Goal: Task Accomplishment & Management: Manage account settings

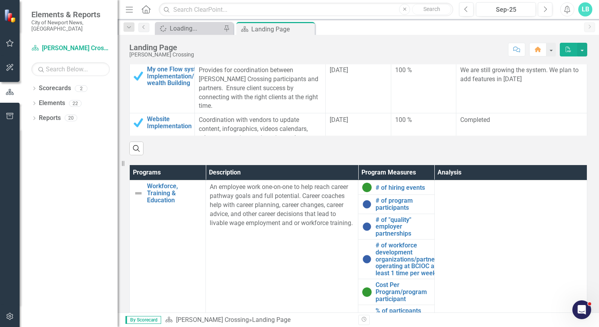
scroll to position [402, 0]
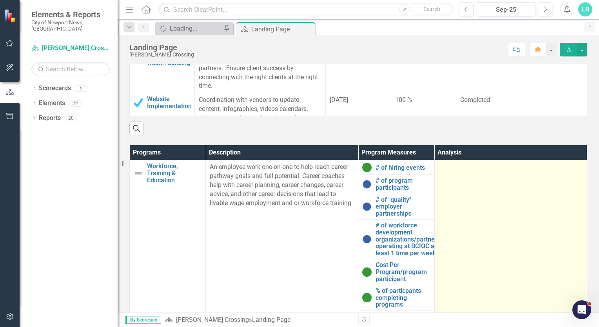
click at [444, 203] on td at bounding box center [510, 277] width 152 height 234
click at [440, 165] on div at bounding box center [511, 167] width 144 height 9
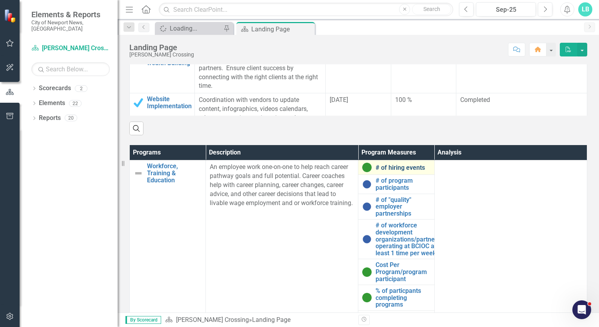
click at [399, 167] on link "# of hiring events" at bounding box center [402, 167] width 54 height 7
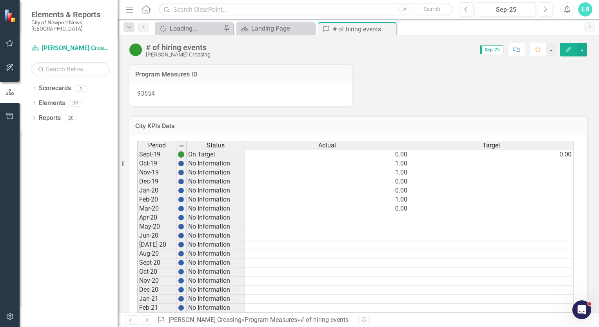
click at [249, 84] on div "93654" at bounding box center [240, 94] width 223 height 23
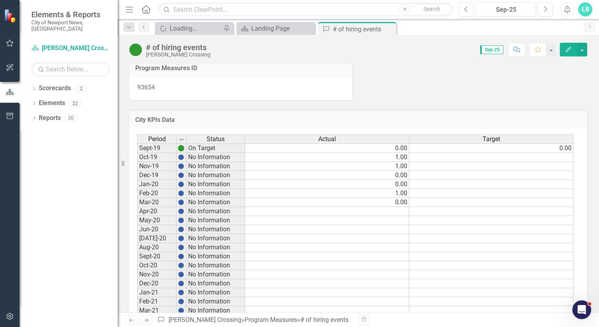
scroll to position [5, 0]
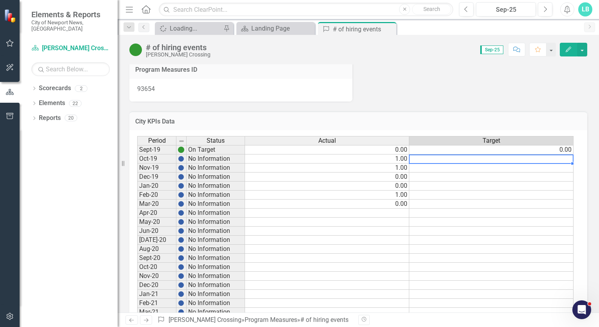
click at [537, 162] on td at bounding box center [491, 158] width 164 height 9
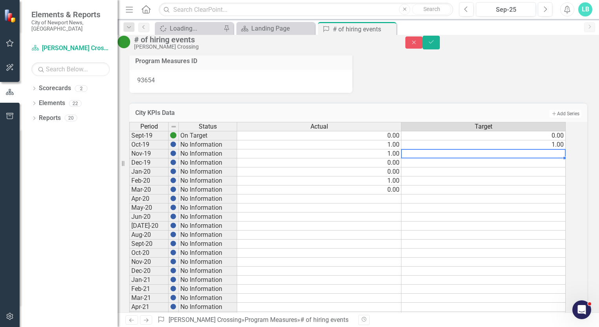
click at [523, 158] on td at bounding box center [483, 153] width 164 height 9
click at [552, 167] on td at bounding box center [483, 162] width 164 height 9
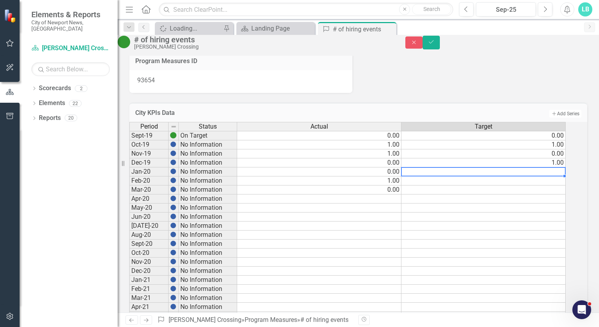
click at [497, 176] on td at bounding box center [483, 171] width 164 height 9
click at [459, 185] on td at bounding box center [483, 180] width 164 height 9
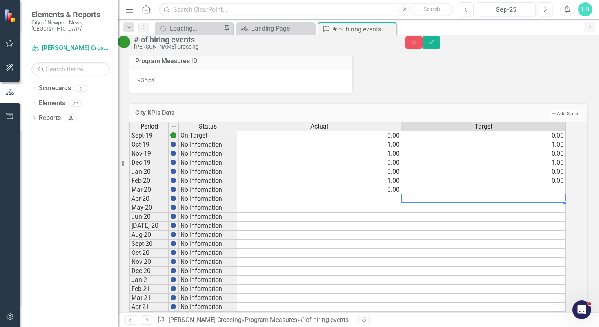
click at [544, 194] on td at bounding box center [483, 189] width 164 height 9
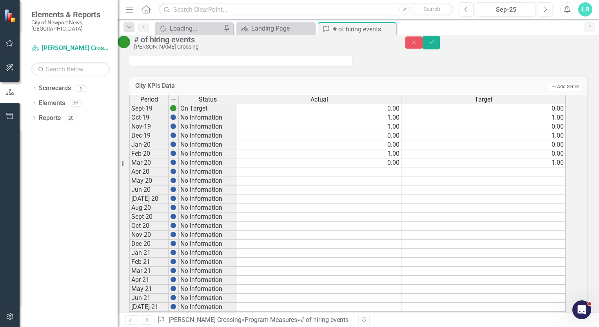
scroll to position [0, 0]
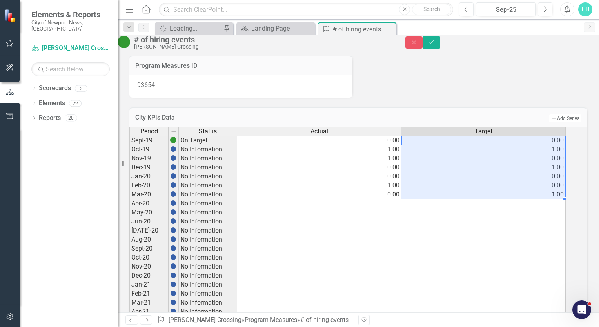
drag, startPoint x: 564, startPoint y: 152, endPoint x: 563, endPoint y: 208, distance: 55.3
click at [508, 181] on td "0.00" at bounding box center [483, 176] width 164 height 9
drag, startPoint x: 515, startPoint y: 154, endPoint x: 551, endPoint y: 210, distance: 66.4
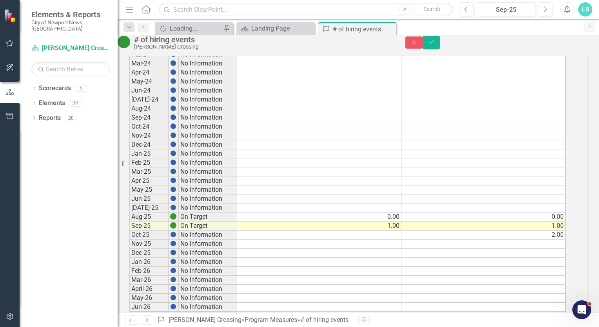
scroll to position [567, 0]
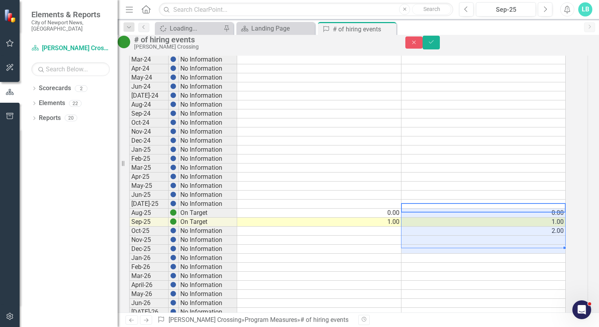
drag, startPoint x: 431, startPoint y: 221, endPoint x: 512, endPoint y: 256, distance: 87.7
click at [512, 256] on tbody "Sept-19 On Target 0.00 0.00 Oct-19 No Information 1.00 1.00 Nov-19 No Informati…" at bounding box center [347, 19] width 436 height 902
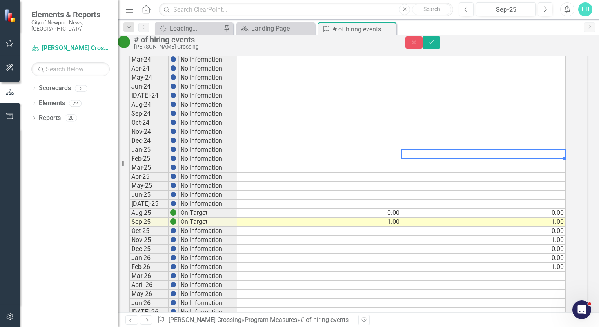
click at [439, 163] on td at bounding box center [483, 158] width 164 height 9
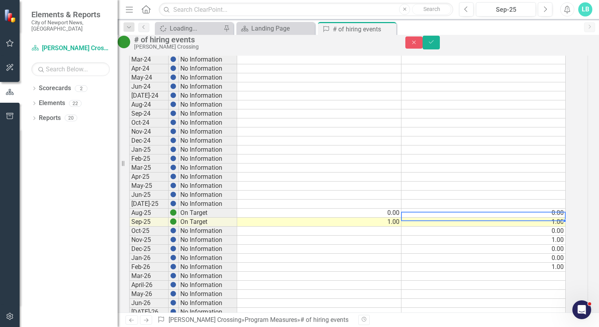
click at [558, 227] on td "1.00" at bounding box center [483, 221] width 164 height 9
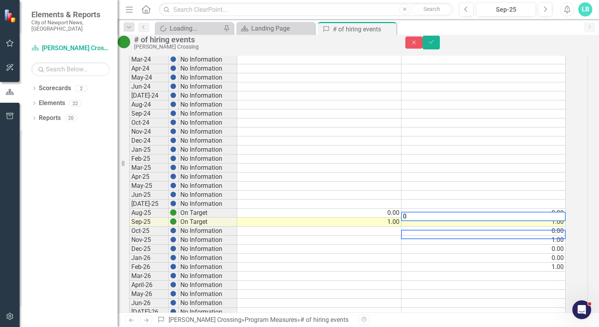
click at [542, 245] on td "1.00" at bounding box center [483, 240] width 164 height 9
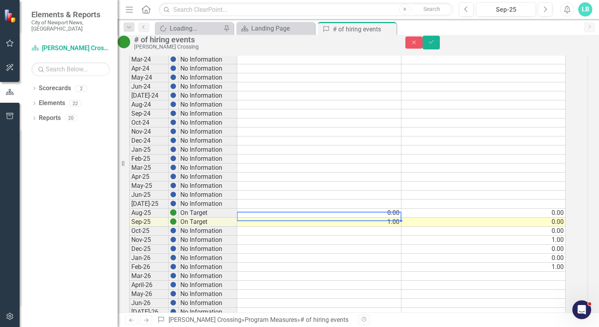
click at [401, 227] on td "1.00" at bounding box center [319, 221] width 164 height 9
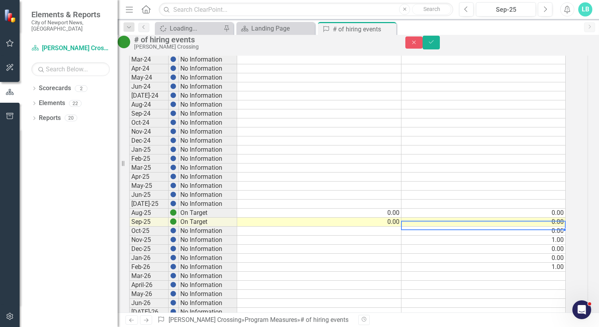
click at [565, 236] on td "0.00" at bounding box center [483, 231] width 164 height 9
click at [564, 245] on td "1.00" at bounding box center [483, 240] width 164 height 9
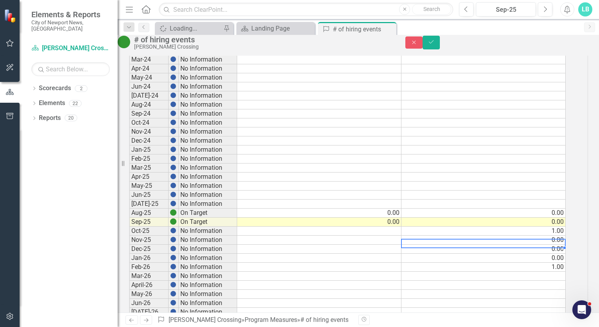
click at [565, 254] on td "0.00" at bounding box center [483, 249] width 164 height 9
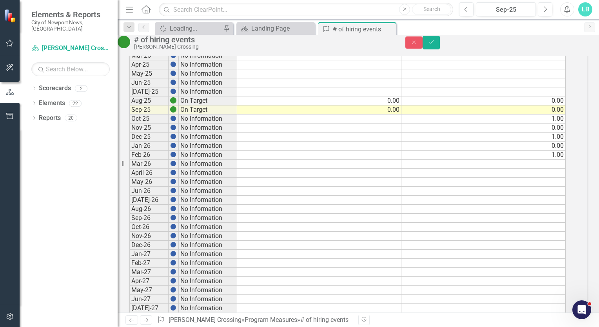
scroll to position [681, 0]
click at [565, 167] on td at bounding box center [483, 162] width 164 height 9
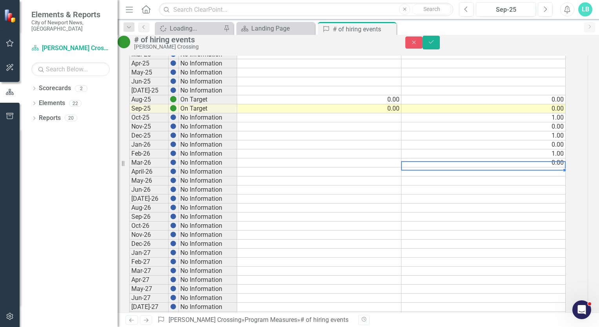
click at [565, 176] on td at bounding box center [483, 171] width 164 height 9
click at [565, 185] on td at bounding box center [483, 180] width 164 height 9
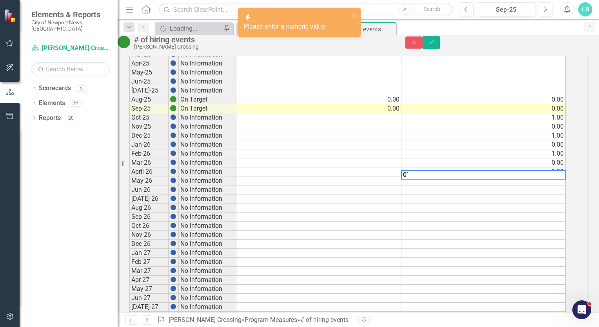
type textarea "0"
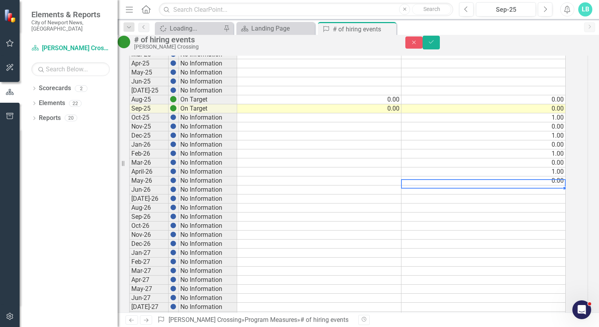
click at [560, 194] on td at bounding box center [483, 189] width 164 height 9
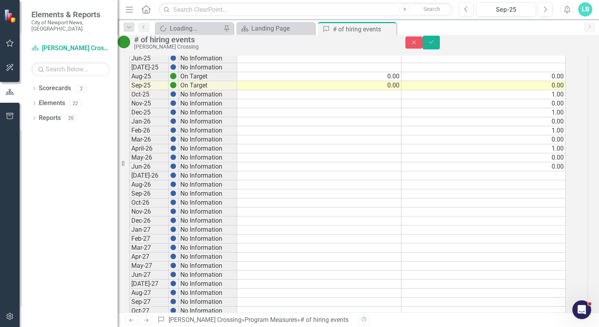
scroll to position [683, 0]
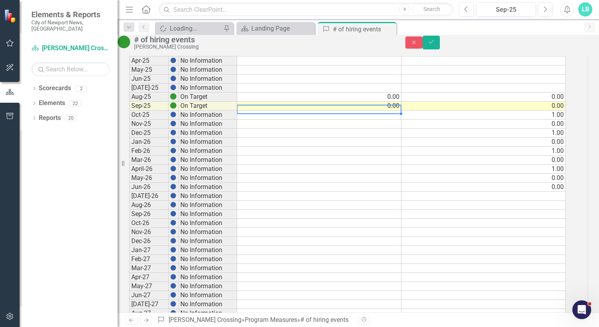
click at [400, 120] on td at bounding box center [319, 115] width 164 height 9
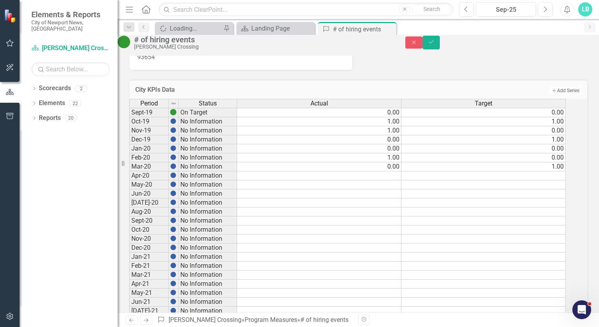
scroll to position [0, 0]
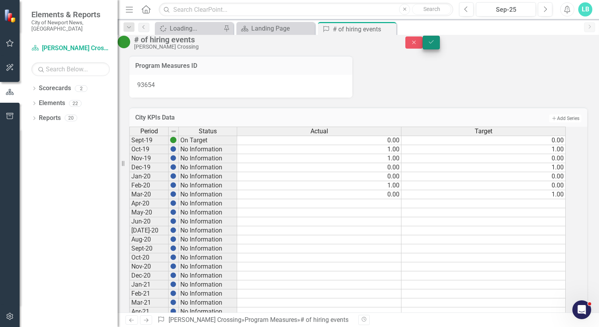
type textarea "1"
click at [435, 45] on icon "Save" at bounding box center [431, 41] width 7 height 5
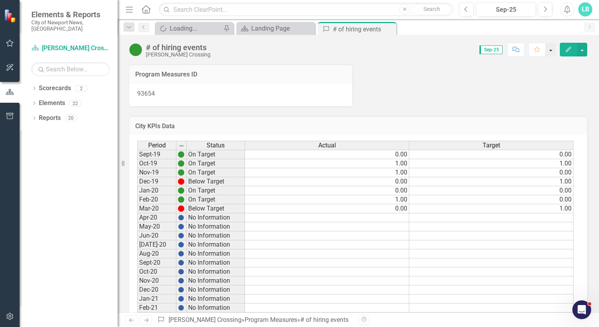
click at [552, 51] on button "button" at bounding box center [551, 50] width 10 height 14
click at [565, 73] on div "Program Measures ID 93654" at bounding box center [357, 80] width 469 height 52
click at [583, 49] on button "button" at bounding box center [582, 50] width 10 height 14
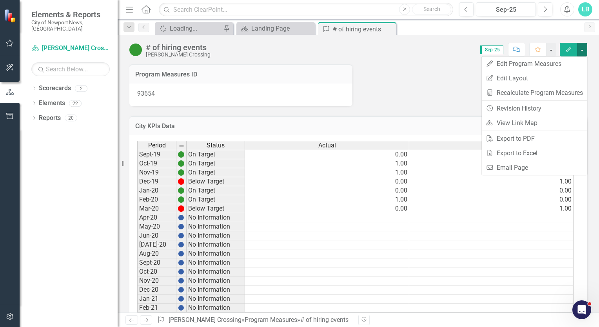
click at [411, 75] on div "Program Measures ID 93654" at bounding box center [357, 80] width 469 height 52
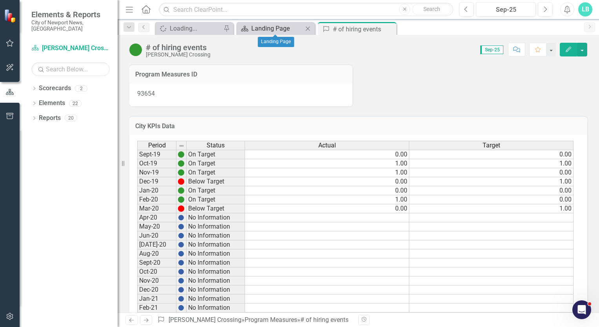
click at [276, 28] on div "Landing Page" at bounding box center [277, 29] width 52 height 10
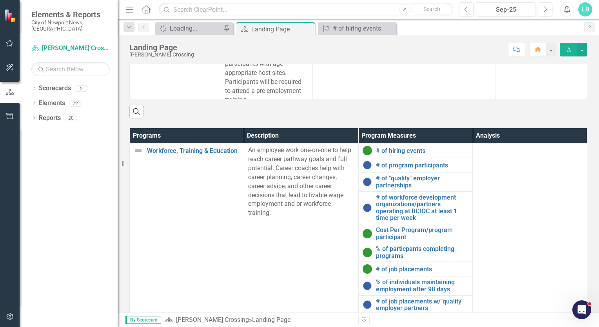
scroll to position [411, 0]
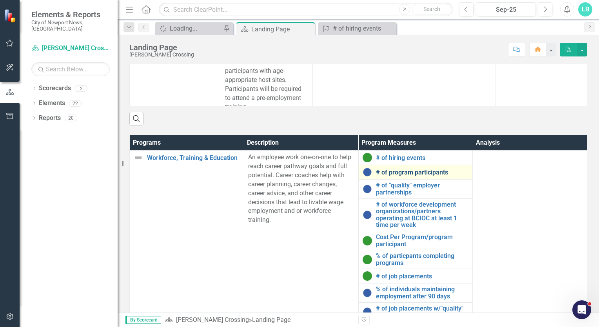
click at [379, 174] on link "# of program participants" at bounding box center [422, 172] width 93 height 7
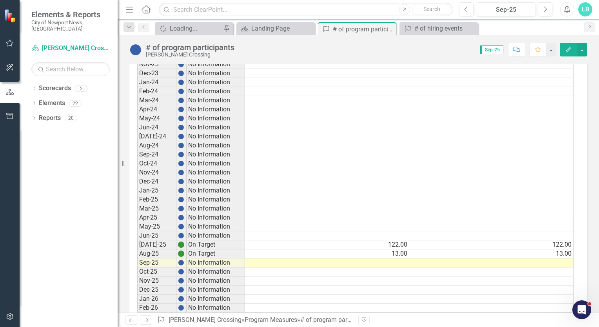
scroll to position [543, 0]
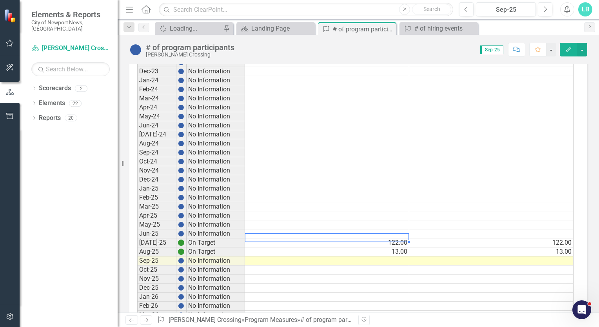
click at [400, 238] on td "122.00" at bounding box center [327, 242] width 164 height 9
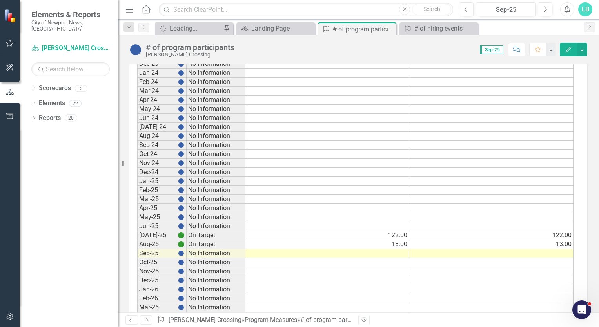
scroll to position [548, 0]
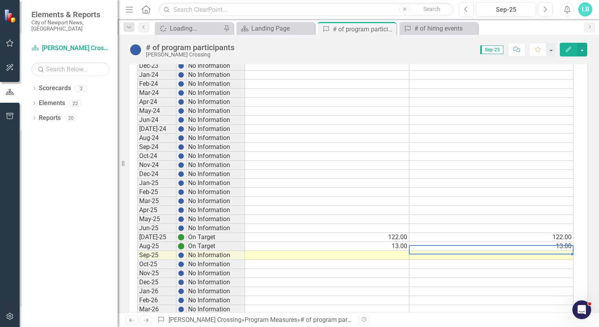
click at [550, 251] on td at bounding box center [491, 255] width 164 height 9
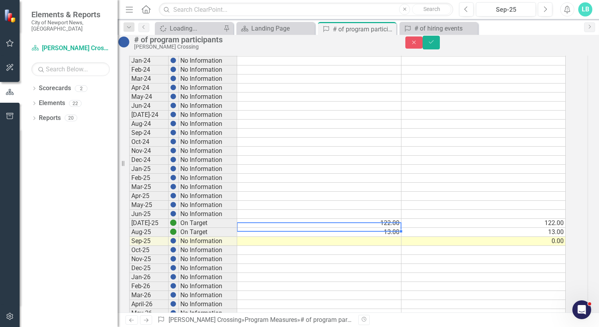
click at [401, 237] on td "13.00" at bounding box center [319, 232] width 164 height 9
click at [401, 232] on div at bounding box center [319, 231] width 164 height 1
click at [400, 246] on td at bounding box center [319, 241] width 164 height 9
click at [560, 246] on td "0.00" at bounding box center [483, 241] width 164 height 9
click at [398, 246] on td at bounding box center [319, 241] width 164 height 9
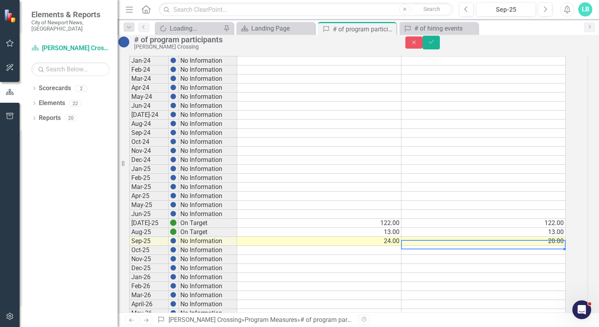
click at [562, 255] on td at bounding box center [483, 250] width 164 height 9
type textarea "1"
drag, startPoint x: 556, startPoint y: 258, endPoint x: 574, endPoint y: 260, distance: 18.5
click at [574, 260] on div "Period Status Actual Target Sept-19 On Target 13.00 13.00 Oct-19 No Information…" at bounding box center [358, 33] width 458 height 911
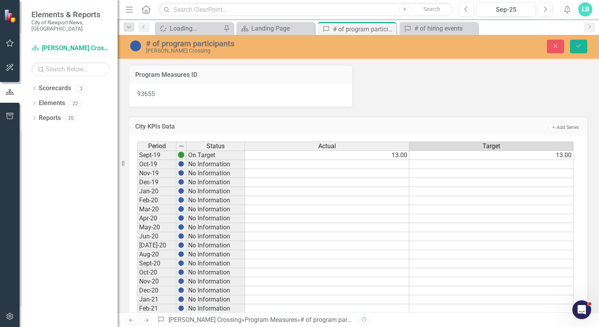
scroll to position [548, 0]
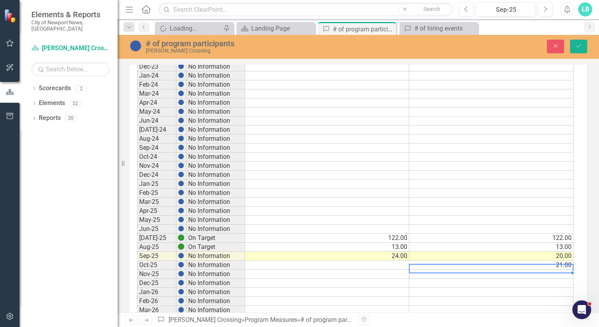
click at [563, 270] on td at bounding box center [491, 274] width 164 height 9
type textarea "21"
click at [564, 279] on td at bounding box center [491, 283] width 164 height 9
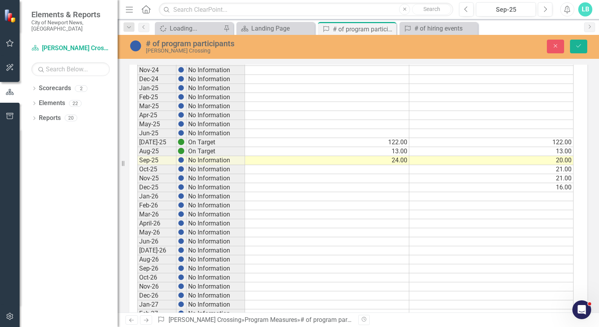
scroll to position [646, 0]
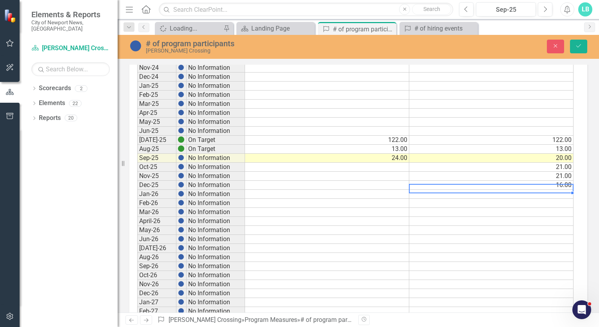
click at [565, 190] on td at bounding box center [491, 194] width 164 height 9
click at [564, 199] on td at bounding box center [491, 203] width 164 height 9
type textarea "16"
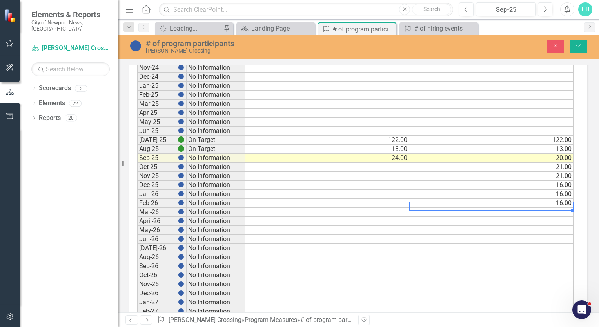
click at [565, 208] on td at bounding box center [491, 212] width 164 height 9
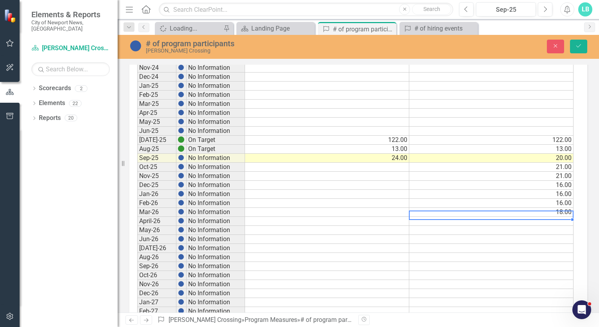
click at [554, 217] on td at bounding box center [491, 221] width 164 height 9
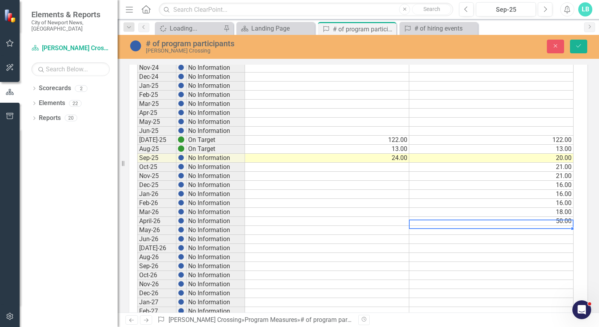
click at [557, 226] on td at bounding box center [491, 230] width 164 height 9
click at [542, 235] on td at bounding box center [491, 239] width 164 height 9
type textarea "120"
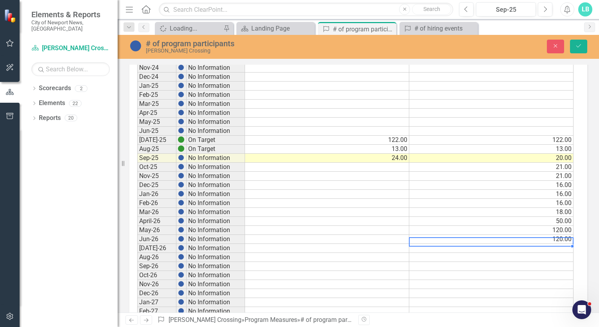
click at [561, 244] on td at bounding box center [491, 248] width 164 height 9
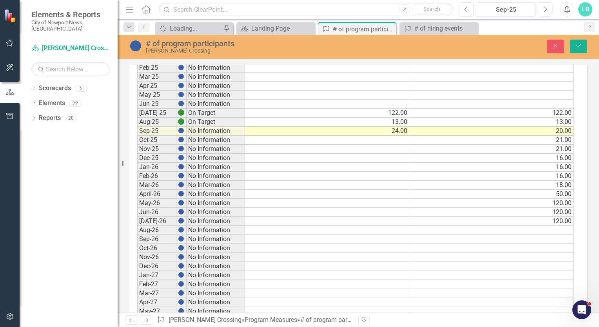
scroll to position [678, 0]
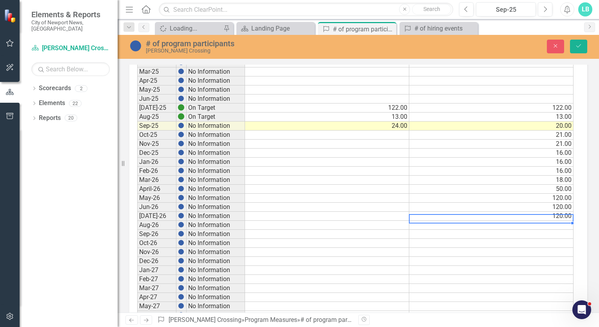
click at [561, 221] on td at bounding box center [491, 225] width 164 height 9
type textarea "120"
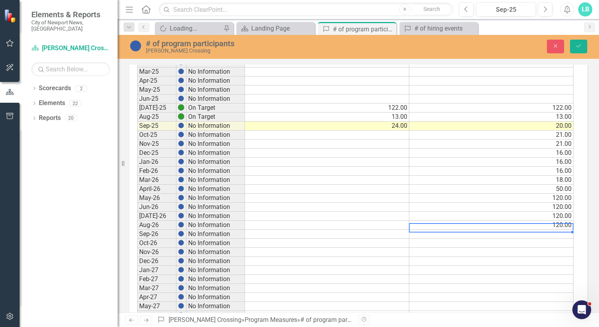
click at [564, 230] on td at bounding box center [491, 234] width 164 height 9
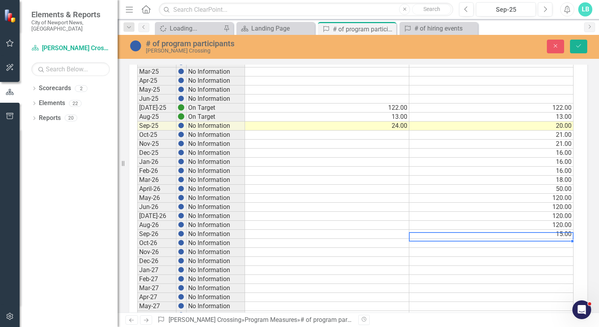
click at [568, 239] on td at bounding box center [491, 243] width 164 height 9
type textarea "20"
click at [567, 248] on td at bounding box center [491, 252] width 164 height 9
click at [564, 257] on td at bounding box center [491, 261] width 164 height 9
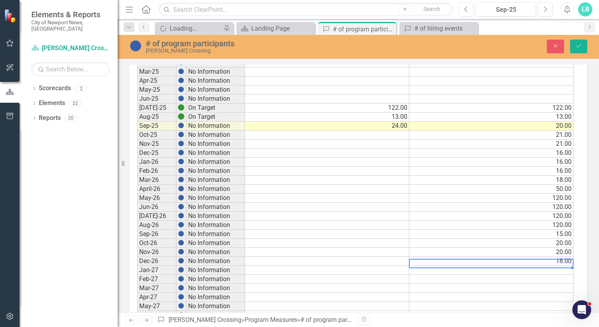
click at [566, 266] on td at bounding box center [491, 270] width 164 height 9
click at [560, 275] on td at bounding box center [491, 279] width 164 height 9
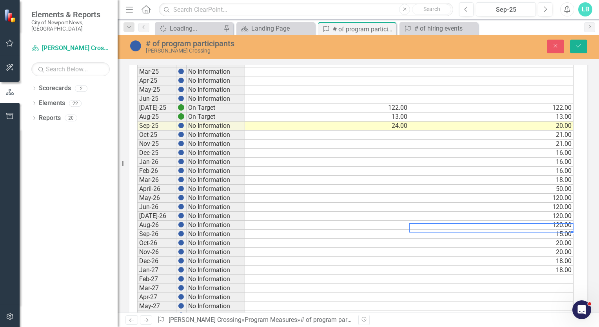
click at [564, 230] on td "15.00" at bounding box center [491, 234] width 164 height 9
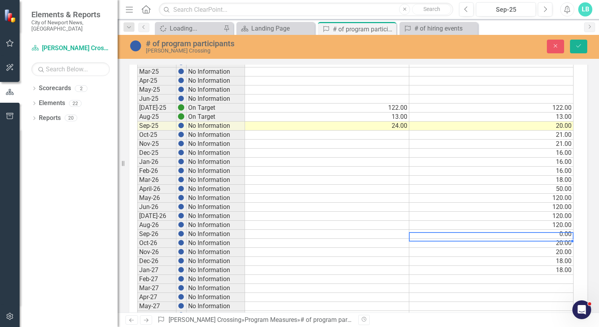
click at [565, 239] on td "20.00" at bounding box center [491, 243] width 164 height 9
click at [563, 248] on td "20.00" at bounding box center [491, 252] width 164 height 9
click at [562, 257] on td "18.00" at bounding box center [491, 261] width 164 height 9
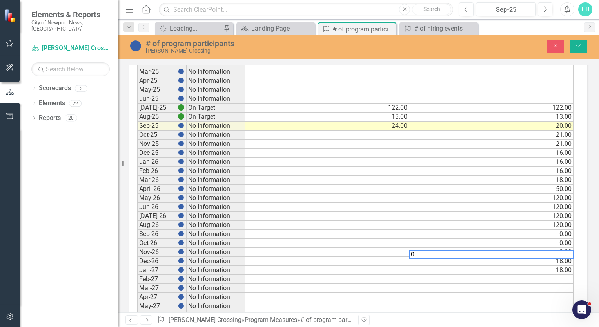
click at [560, 266] on td "18.00" at bounding box center [491, 270] width 164 height 9
type textarea "0"
click at [580, 46] on icon "Save" at bounding box center [578, 45] width 7 height 5
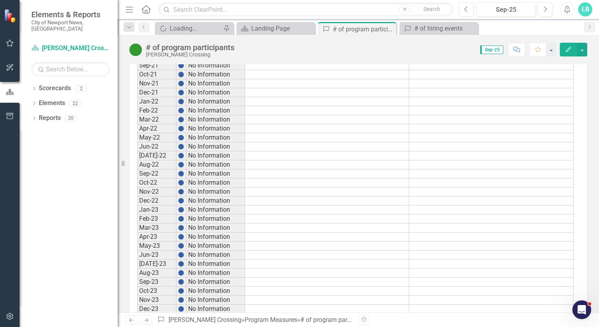
scroll to position [284, 0]
click at [280, 32] on div "Landing Page" at bounding box center [277, 29] width 52 height 10
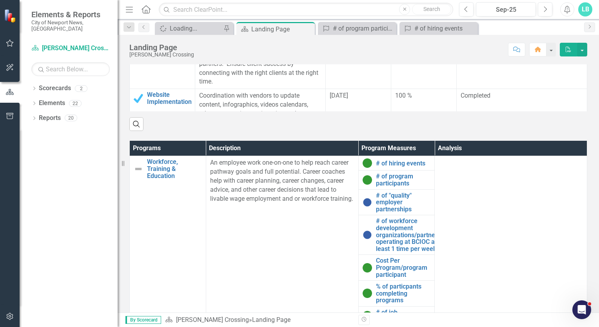
scroll to position [404, 0]
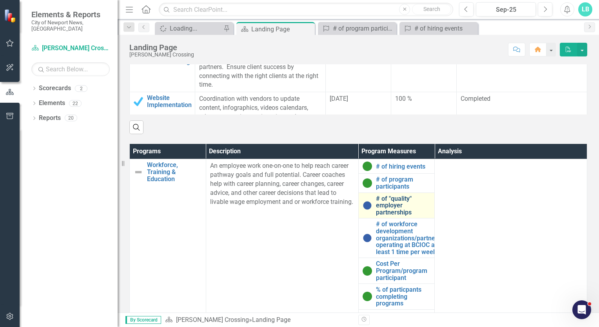
click at [385, 199] on link "# of "quality" employer partnerships" at bounding box center [403, 205] width 55 height 21
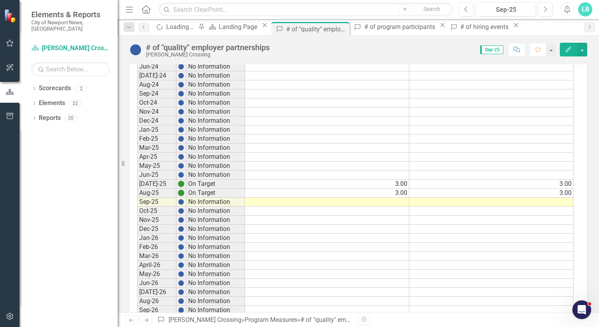
scroll to position [612, 0]
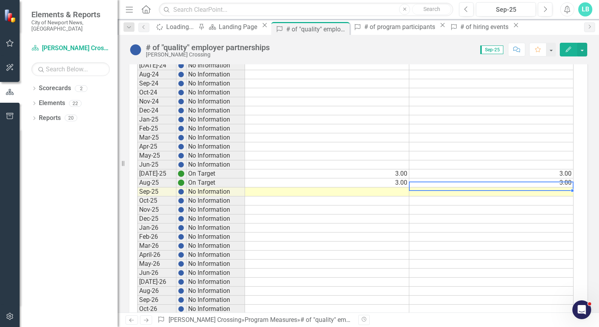
click at [563, 187] on td at bounding box center [491, 191] width 164 height 9
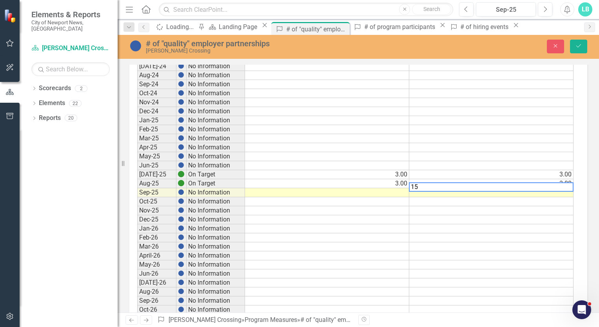
type textarea "1"
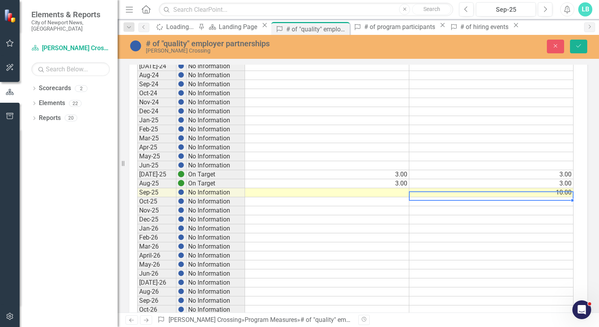
click at [564, 197] on td at bounding box center [491, 201] width 164 height 9
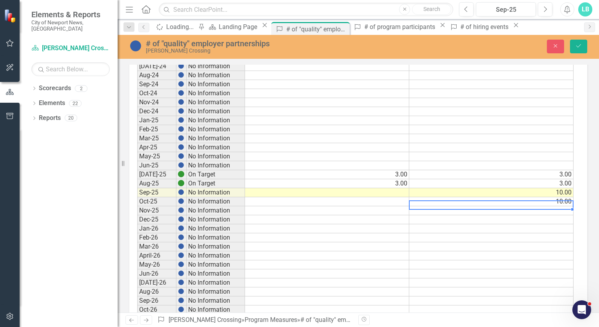
click at [564, 207] on td at bounding box center [491, 210] width 164 height 9
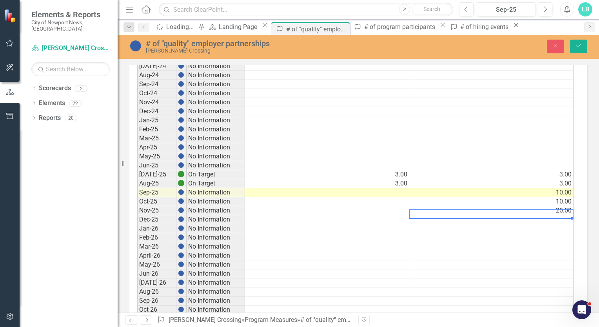
click at [560, 215] on td at bounding box center [491, 219] width 164 height 9
click at [563, 224] on td at bounding box center [491, 228] width 164 height 9
type textarea "1"
type textarea "20"
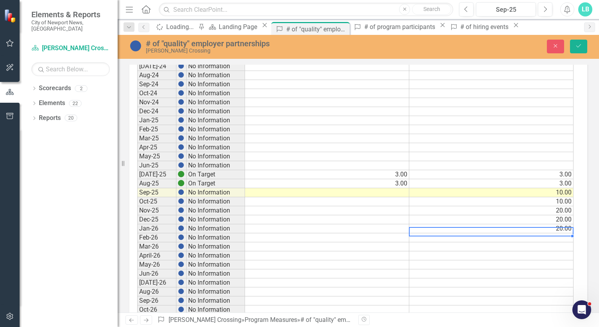
click at [565, 233] on td at bounding box center [491, 237] width 164 height 9
click at [564, 242] on td at bounding box center [491, 246] width 164 height 9
type textarea "2"
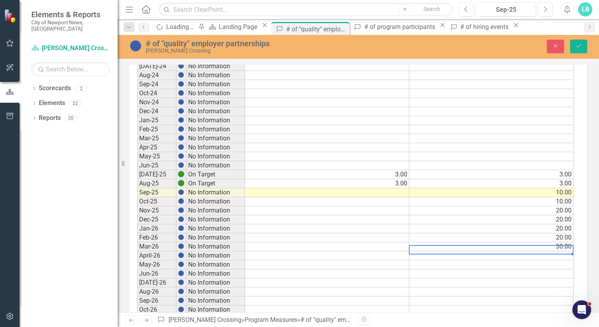
click at [563, 251] on td at bounding box center [491, 255] width 164 height 9
click at [561, 260] on td at bounding box center [491, 264] width 164 height 9
type textarea "30"
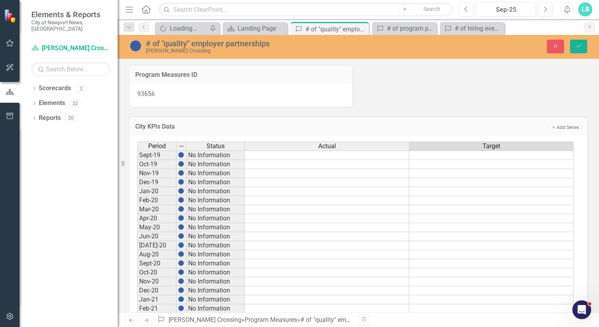
scroll to position [575, 0]
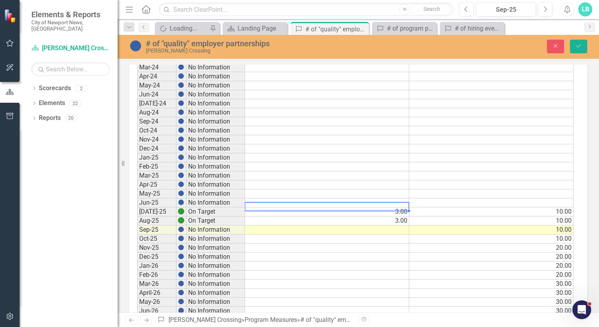
click at [402, 207] on td "3.00" at bounding box center [327, 211] width 164 height 9
click at [400, 217] on td "3.00" at bounding box center [327, 220] width 164 height 9
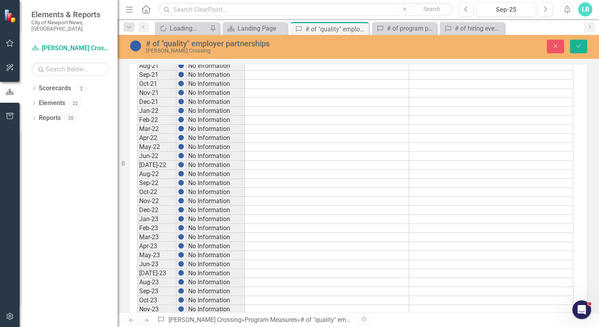
scroll to position [226, 0]
type textarea "10"
click at [577, 46] on icon "Save" at bounding box center [578, 45] width 7 height 5
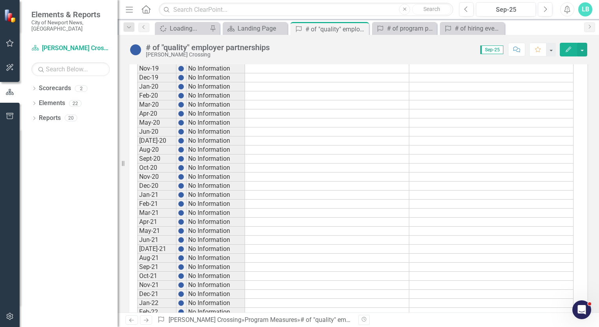
scroll to position [0, 0]
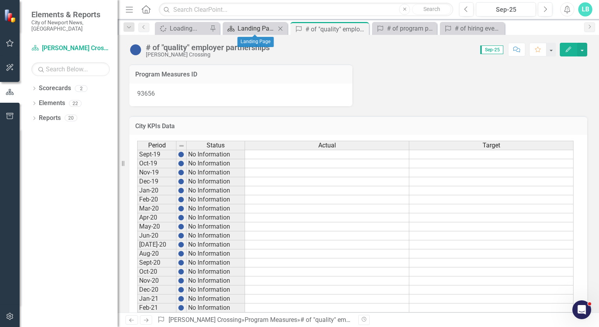
click at [247, 28] on div "Landing Page" at bounding box center [256, 29] width 38 height 10
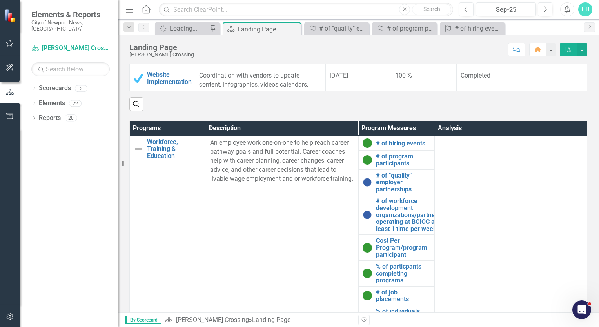
scroll to position [433, 0]
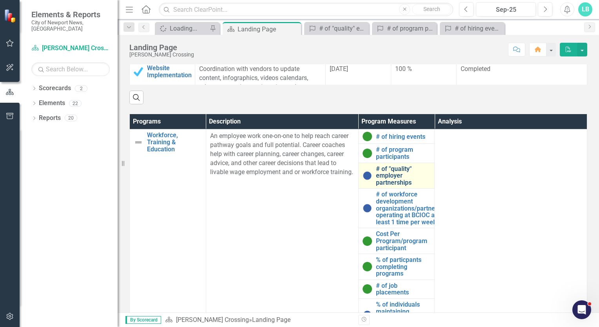
click at [388, 170] on link "# of "quality" employer partnerships" at bounding box center [403, 175] width 55 height 21
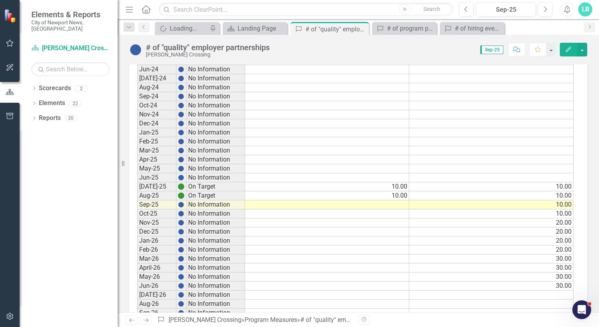
scroll to position [622, 0]
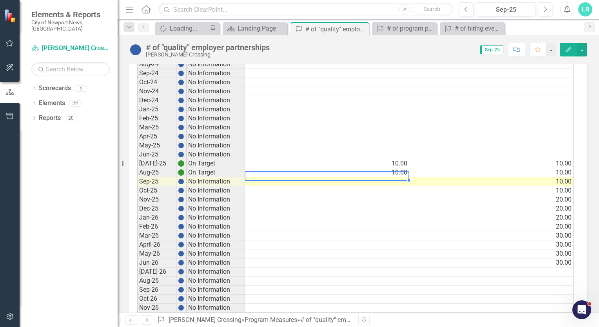
click at [396, 177] on td at bounding box center [327, 181] width 164 height 9
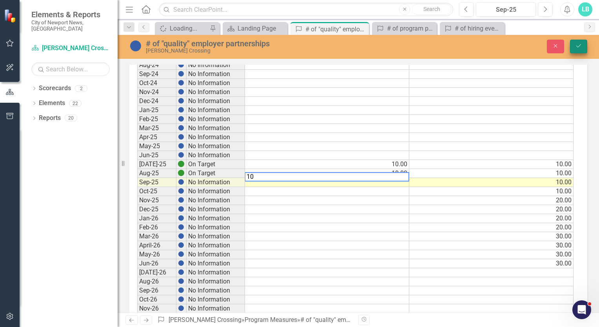
type textarea "10"
click at [580, 48] on icon "Save" at bounding box center [578, 45] width 7 height 5
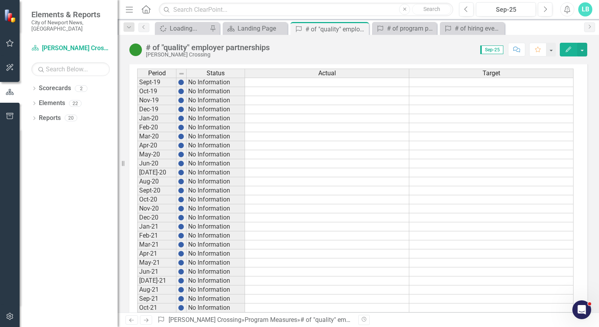
scroll to position [0, 0]
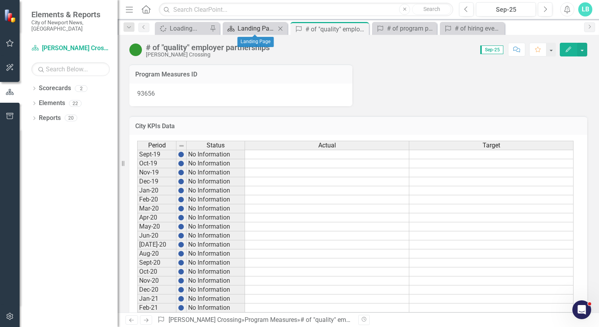
click at [241, 27] on div "Landing Page" at bounding box center [256, 29] width 38 height 10
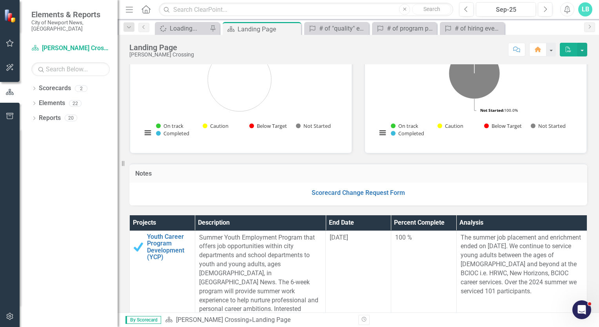
scroll to position [57, 0]
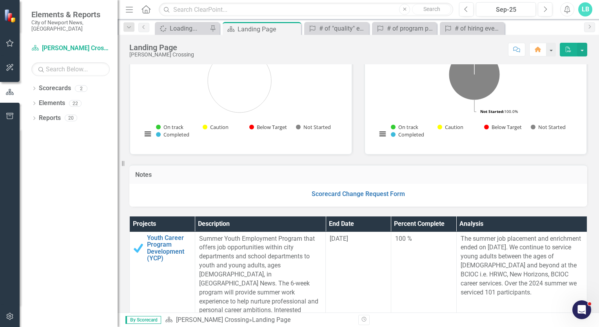
drag, startPoint x: 584, startPoint y: 124, endPoint x: 600, endPoint y: 92, distance: 35.9
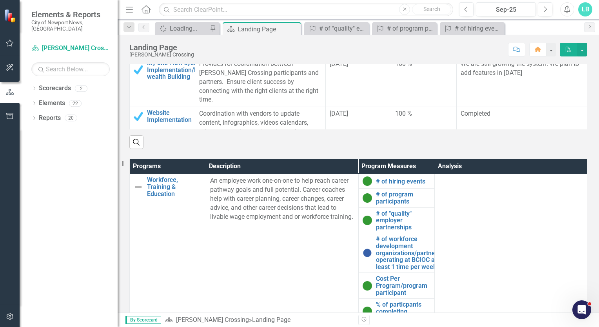
scroll to position [387, 0]
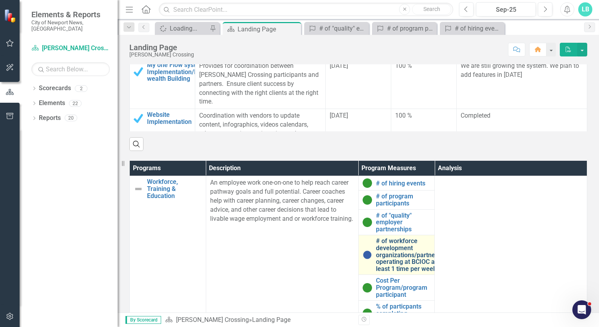
click at [386, 259] on link "# of workforce development organizations/partners operating at BCIOC at least 1…" at bounding box center [408, 254] width 65 height 34
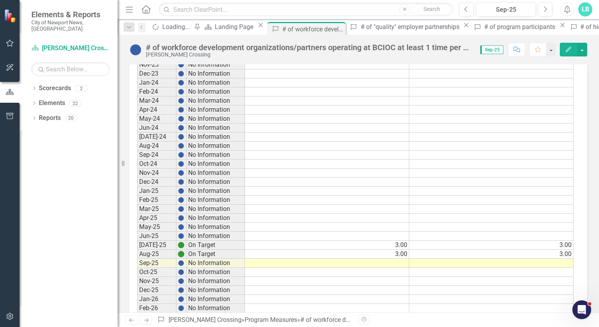
scroll to position [541, 0]
click at [570, 258] on td at bounding box center [491, 262] width 164 height 9
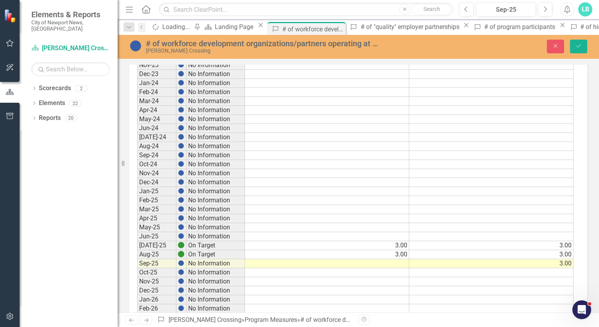
click at [566, 268] on td at bounding box center [491, 272] width 164 height 9
click at [569, 278] on td at bounding box center [491, 281] width 164 height 9
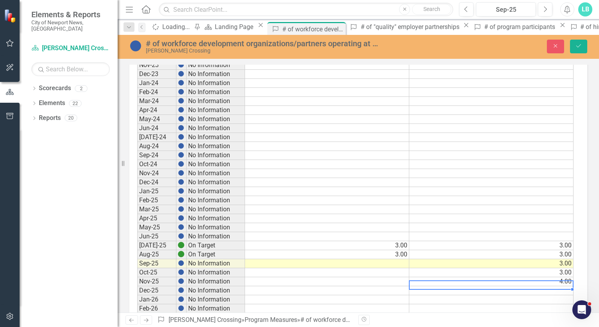
click at [564, 286] on td at bounding box center [491, 290] width 164 height 9
click at [567, 295] on td at bounding box center [491, 299] width 164 height 9
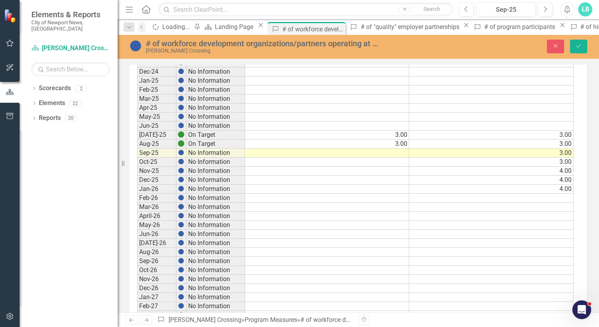
scroll to position [652, 0]
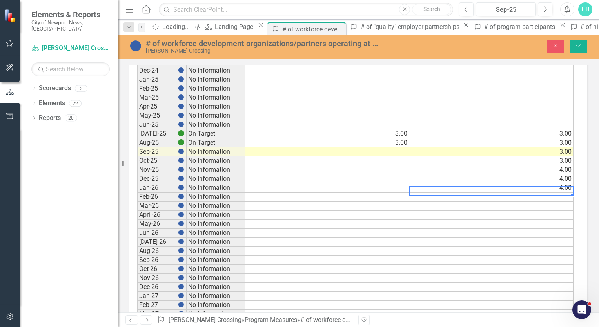
click at [562, 192] on td at bounding box center [491, 196] width 164 height 9
click at [562, 201] on td at bounding box center [491, 205] width 164 height 9
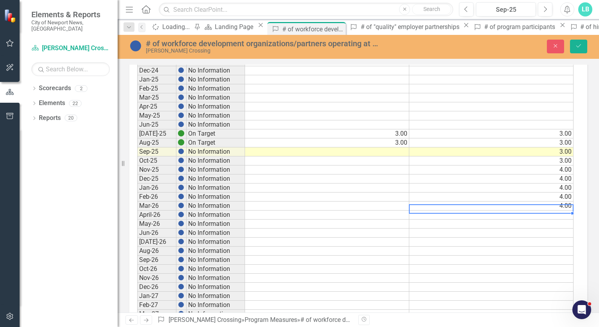
click at [568, 210] on td at bounding box center [491, 214] width 164 height 9
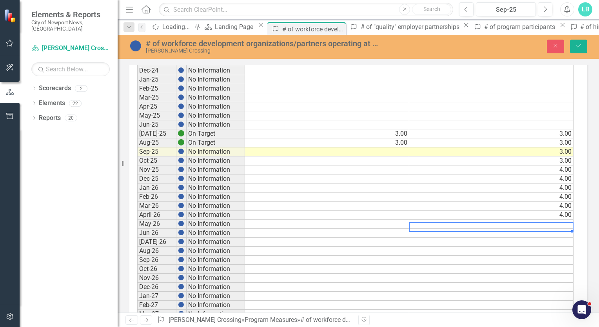
click at [565, 219] on td at bounding box center [491, 223] width 164 height 9
type textarea "4"
click at [566, 228] on td at bounding box center [491, 232] width 164 height 9
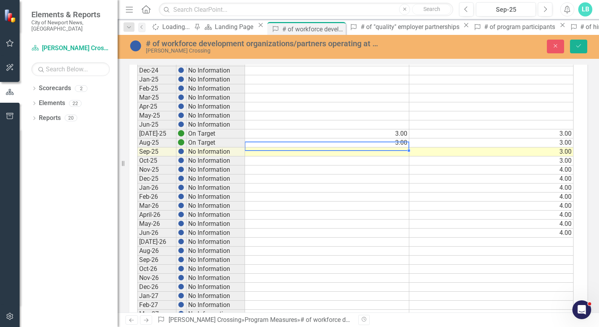
click at [403, 147] on td at bounding box center [327, 151] width 164 height 9
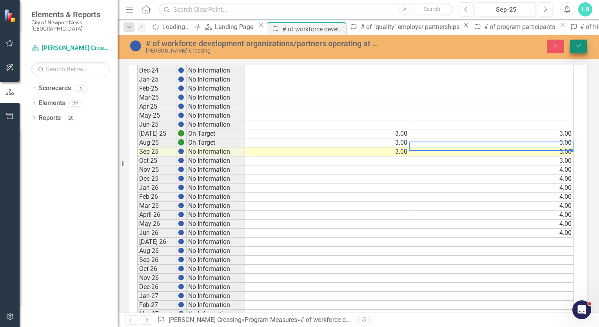
type textarea "3"
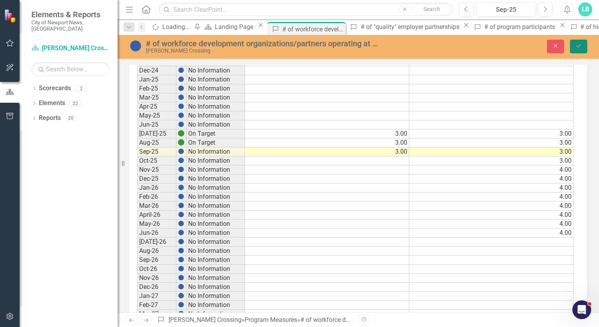
click at [580, 42] on button "Save" at bounding box center [578, 47] width 17 height 14
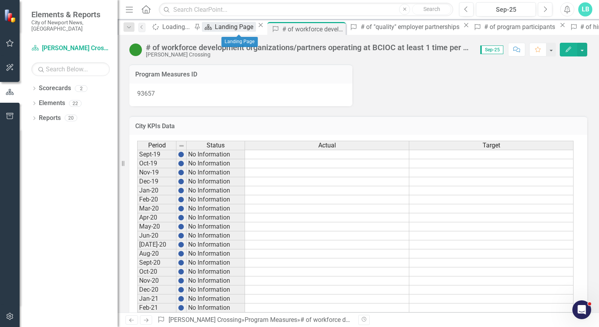
click at [232, 29] on div "Landing Page" at bounding box center [235, 27] width 41 height 10
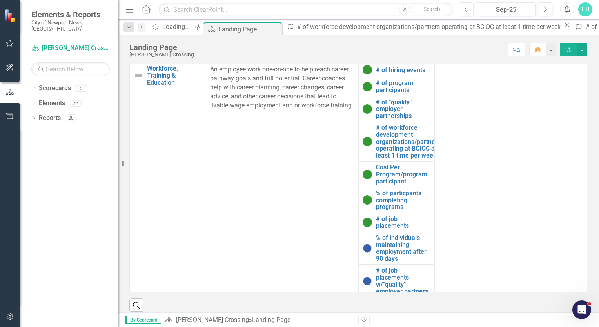
scroll to position [501, 0]
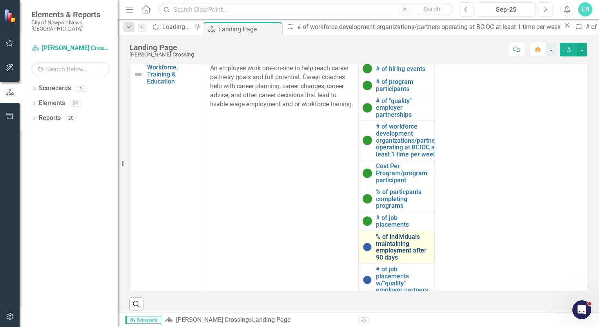
click at [399, 250] on link "% of individuals maintaining employment after 90 days" at bounding box center [403, 246] width 55 height 27
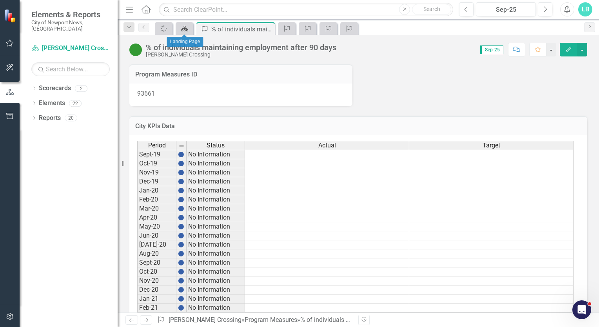
click at [185, 30] on icon "Scorecard" at bounding box center [185, 28] width 8 height 6
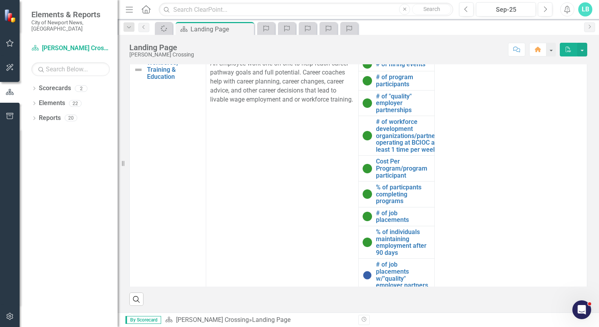
scroll to position [4, 0]
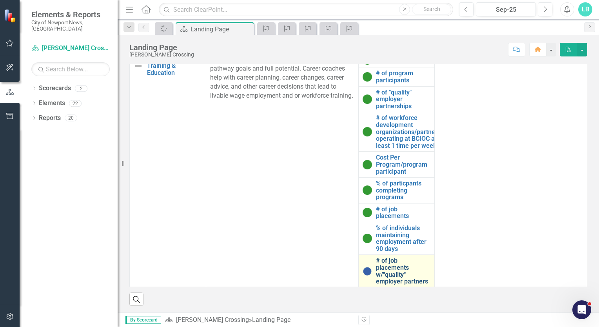
click at [393, 275] on link "# of job placements w/"quality" employer partners" at bounding box center [403, 270] width 55 height 27
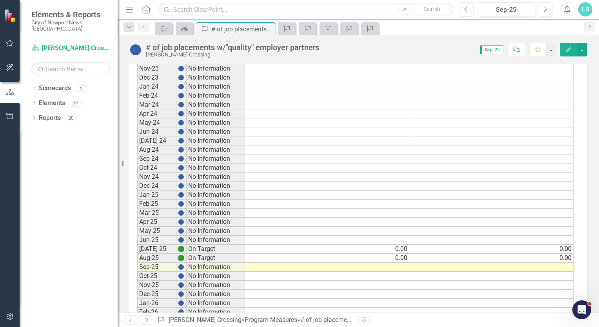
scroll to position [553, 0]
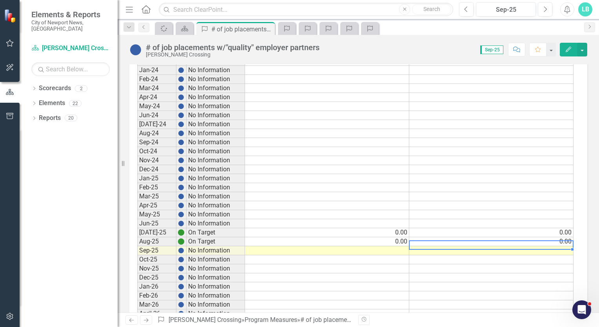
click at [556, 246] on td at bounding box center [491, 250] width 164 height 9
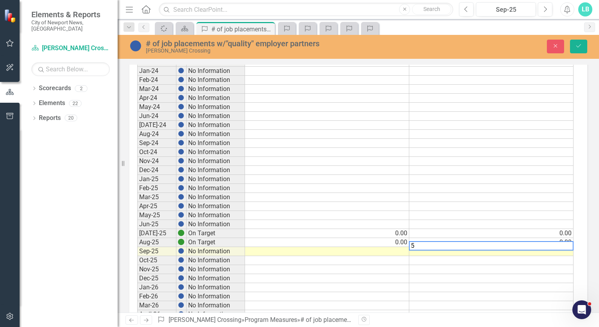
type textarea "5"
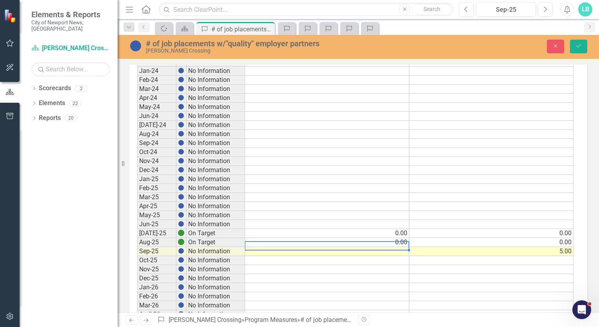
click at [404, 247] on td at bounding box center [327, 251] width 164 height 9
type textarea "5"
click at [553, 256] on td at bounding box center [491, 260] width 164 height 9
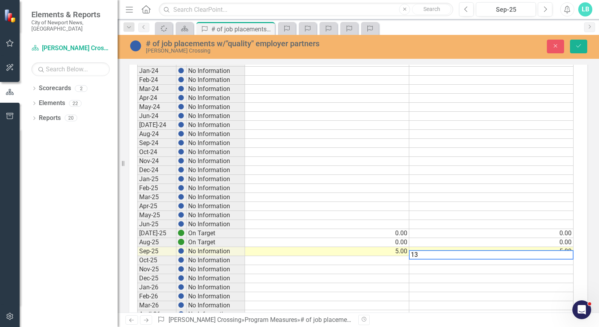
type textarea "13"
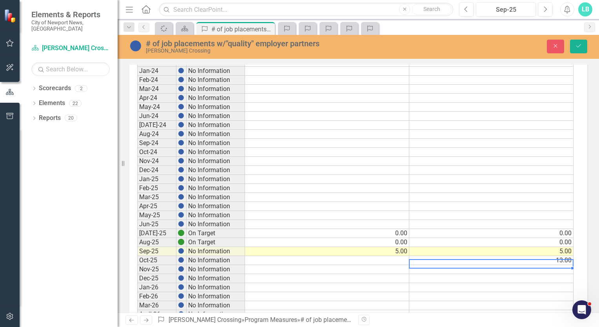
click at [564, 265] on td at bounding box center [491, 269] width 164 height 9
type textarea "13"
click at [563, 274] on td at bounding box center [491, 278] width 164 height 9
type textarea "13"
click at [565, 283] on td at bounding box center [491, 287] width 164 height 9
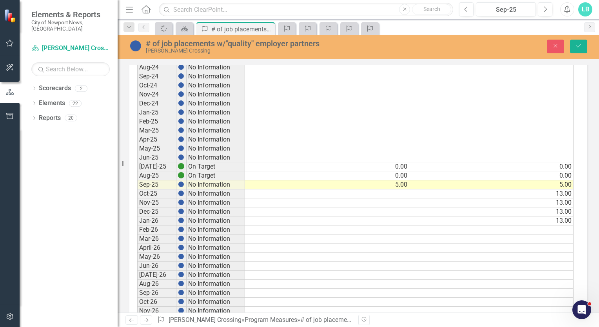
scroll to position [644, 0]
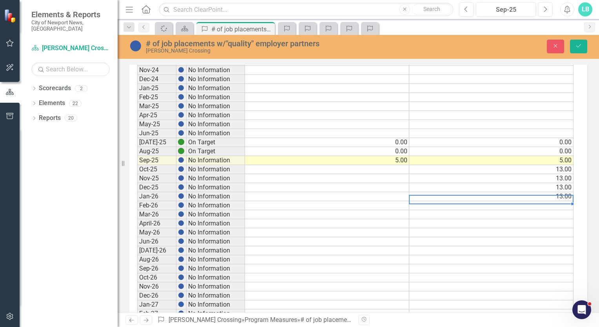
click at [559, 201] on td at bounding box center [491, 205] width 164 height 9
type textarea "12"
click at [563, 210] on td at bounding box center [491, 214] width 164 height 9
type textarea "12"
click at [563, 219] on td at bounding box center [491, 223] width 164 height 9
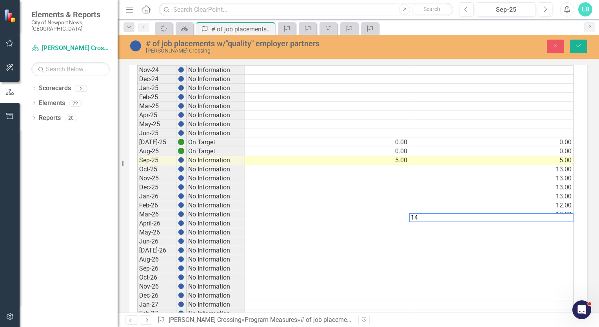
type textarea "14"
click at [564, 228] on td at bounding box center [491, 232] width 164 height 9
type textarea "14"
click at [566, 237] on td at bounding box center [491, 241] width 164 height 9
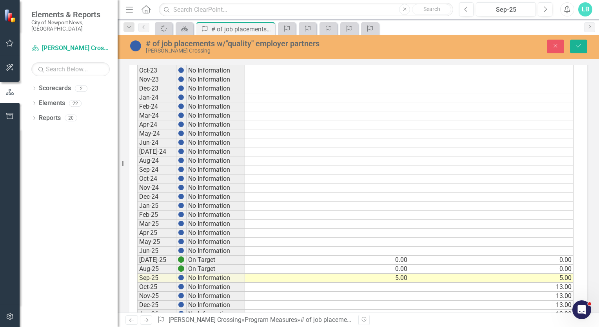
scroll to position [401, 0]
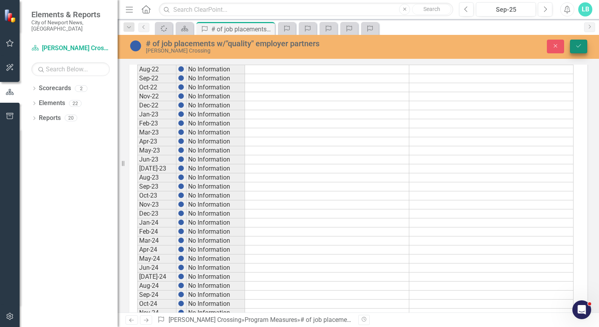
type textarea "14"
click at [581, 43] on button "Save" at bounding box center [578, 47] width 17 height 14
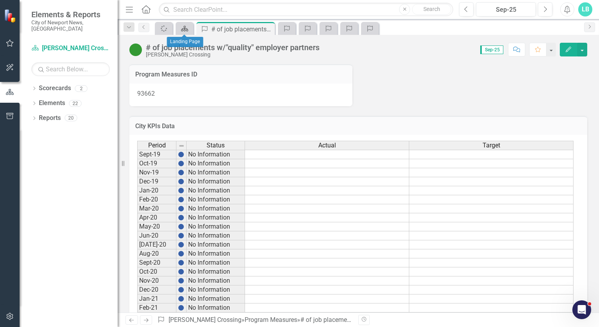
click at [187, 27] on icon "Scorecard" at bounding box center [185, 28] width 8 height 6
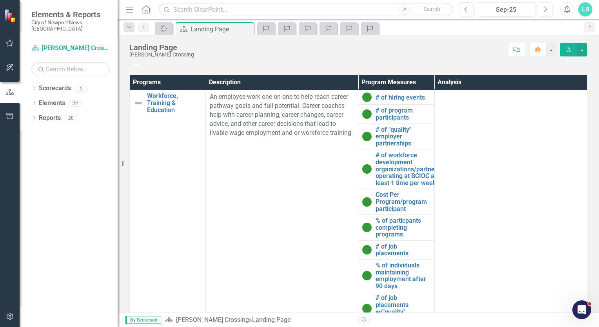
scroll to position [506, 0]
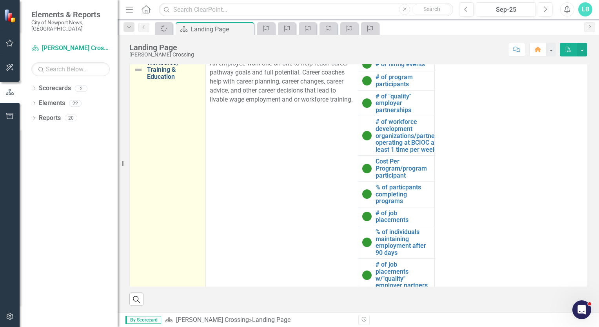
click at [154, 67] on link "Workforce, Training & Education" at bounding box center [174, 69] width 54 height 21
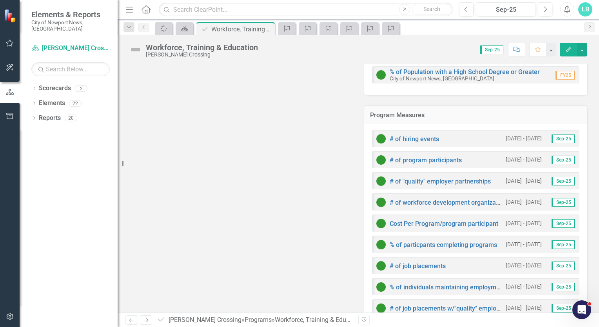
scroll to position [169, 0]
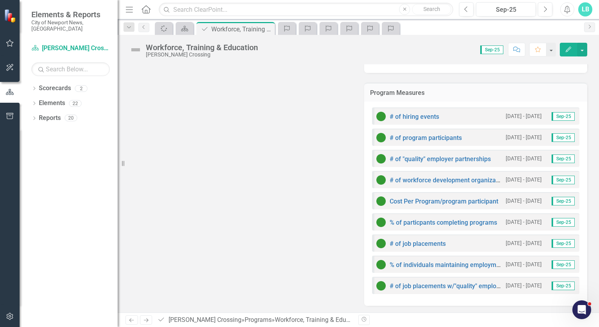
drag, startPoint x: 386, startPoint y: 114, endPoint x: 409, endPoint y: 269, distance: 156.8
click at [409, 269] on div "# of hiring events [DATE] - [DATE] Sep-25 # of program participants [DATE] - [D…" at bounding box center [475, 203] width 223 height 204
click at [480, 219] on link "% of particpants completing programs" at bounding box center [443, 222] width 107 height 7
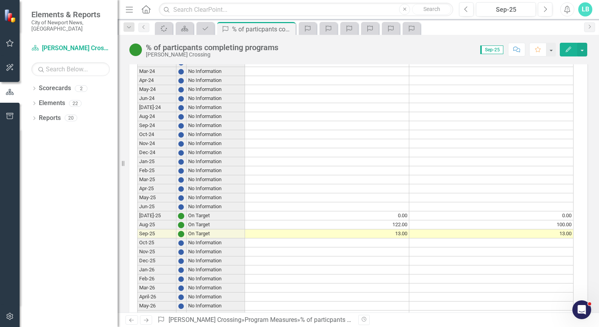
scroll to position [567, 0]
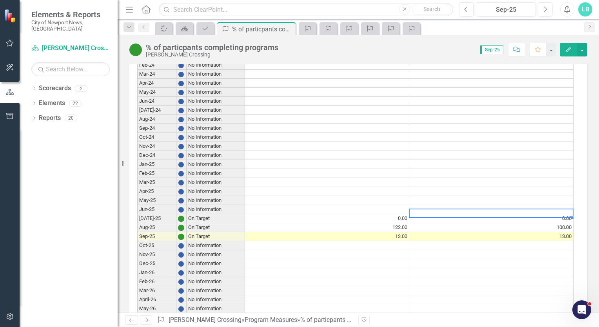
click at [560, 214] on td "0.00" at bounding box center [491, 218] width 164 height 9
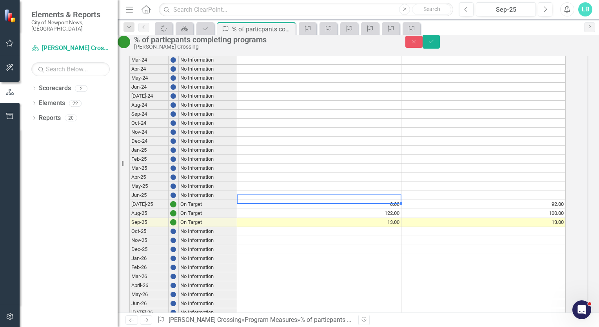
click at [401, 209] on td "0.00" at bounding box center [319, 204] width 164 height 9
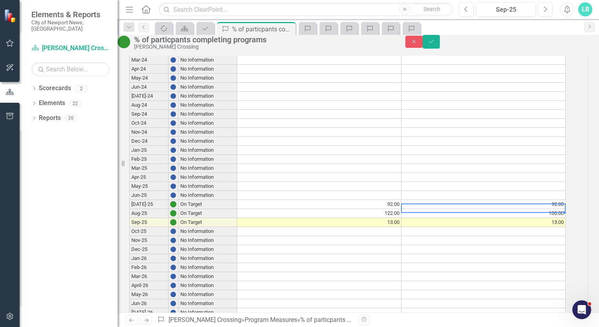
click at [565, 218] on td "100.00" at bounding box center [483, 213] width 164 height 9
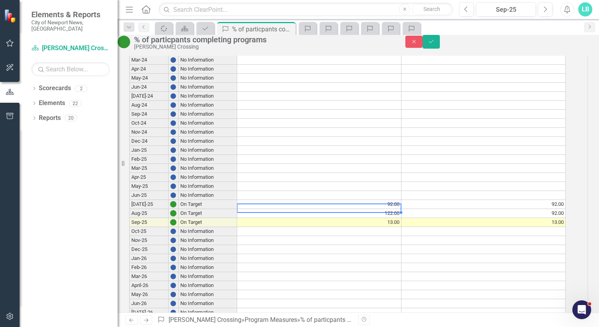
click at [401, 218] on td "122.00" at bounding box center [319, 213] width 164 height 9
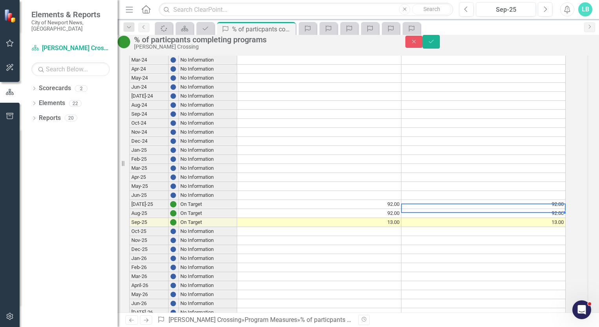
click at [565, 227] on td "13.00" at bounding box center [483, 222] width 164 height 9
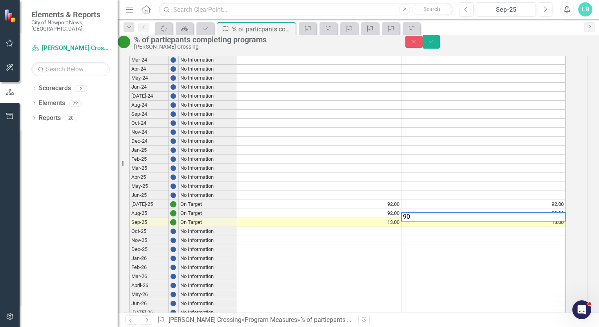
type textarea "9"
type textarea "98"
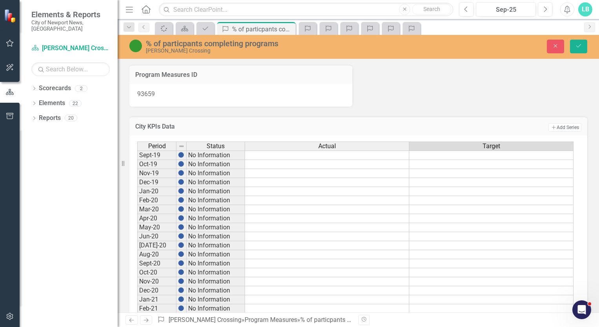
scroll to position [612, 0]
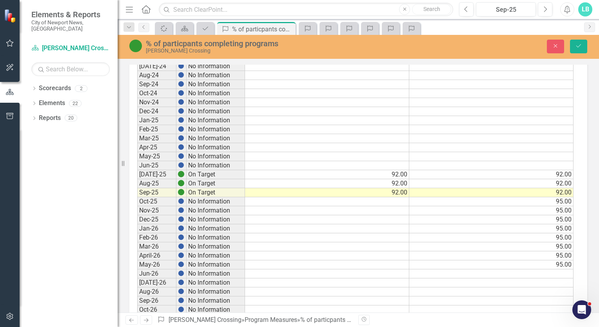
click at [547, 269] on td at bounding box center [491, 273] width 164 height 9
click at [553, 278] on td at bounding box center [491, 282] width 164 height 9
type textarea "95"
click at [578, 48] on icon "Save" at bounding box center [578, 45] width 7 height 5
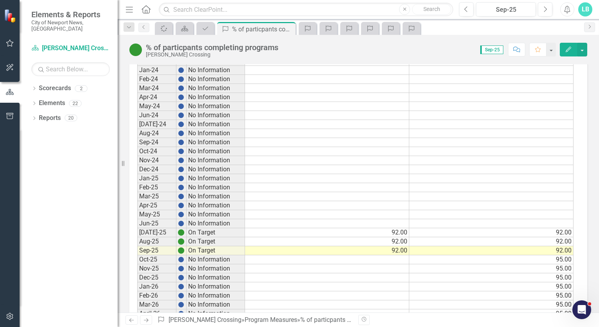
scroll to position [555, 0]
click at [509, 236] on td "92.00" at bounding box center [491, 240] width 164 height 9
click at [585, 47] on button "button" at bounding box center [582, 50] width 10 height 14
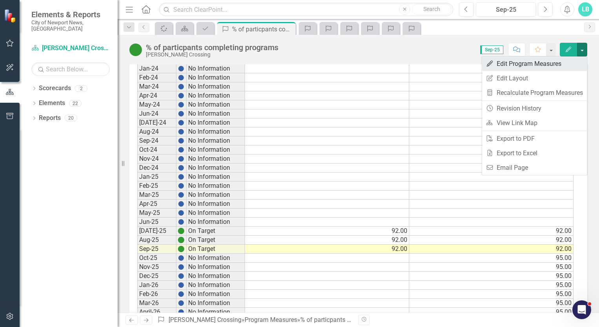
click at [543, 62] on link "Edit Edit Program Measures" at bounding box center [534, 63] width 105 height 14
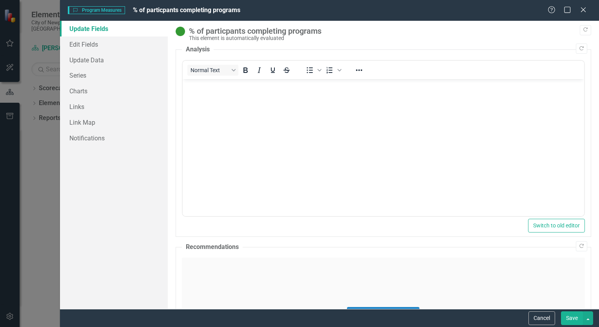
scroll to position [0, 0]
click at [584, 9] on icon "Close" at bounding box center [583, 9] width 10 height 7
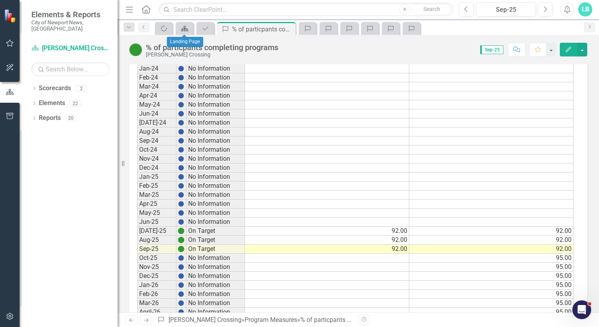
click at [184, 26] on icon "Scorecard" at bounding box center [185, 28] width 8 height 6
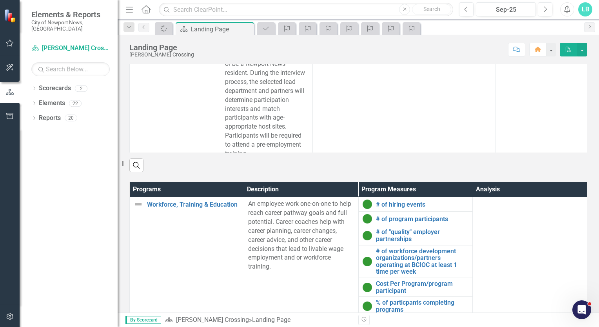
scroll to position [377, 0]
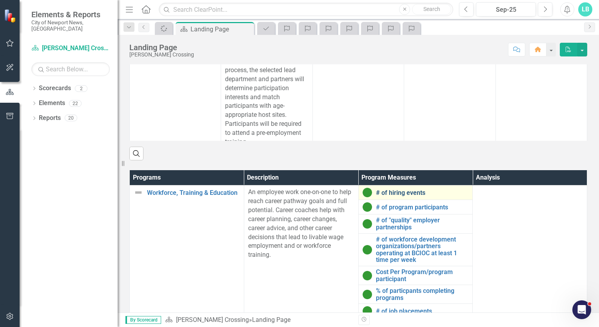
click at [389, 191] on link "# of hiring events" at bounding box center [422, 192] width 93 height 7
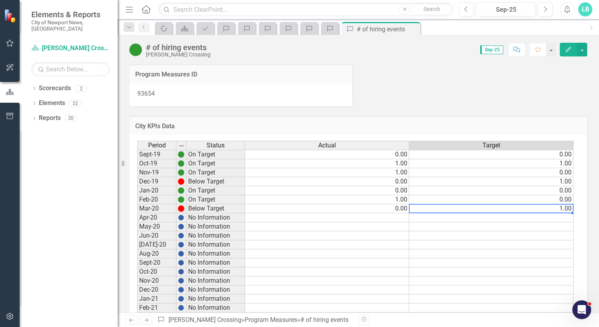
click at [566, 207] on td "1.00" at bounding box center [491, 208] width 164 height 9
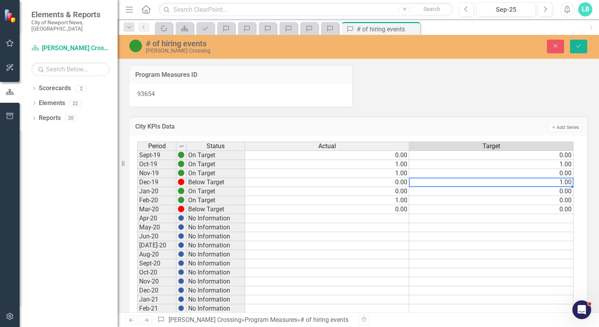
click at [565, 179] on td "1.00" at bounding box center [491, 182] width 164 height 9
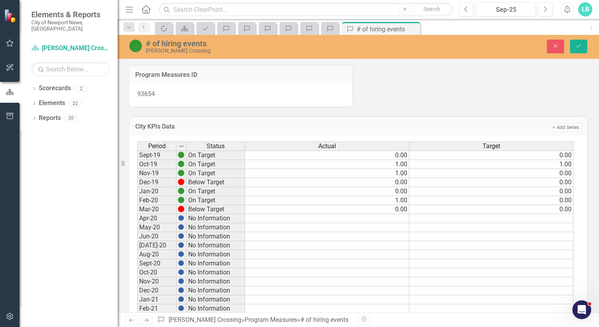
type textarea "0"
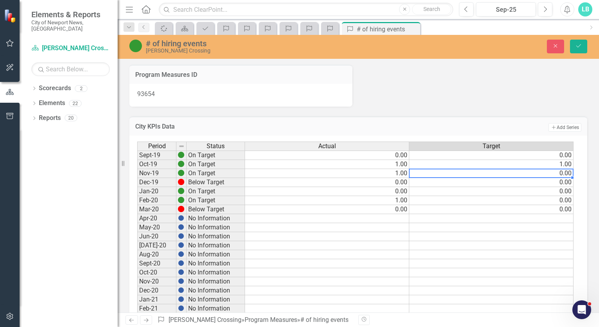
click at [538, 170] on td "0.00" at bounding box center [491, 173] width 164 height 9
click at [554, 182] on td "0.00" at bounding box center [491, 182] width 164 height 9
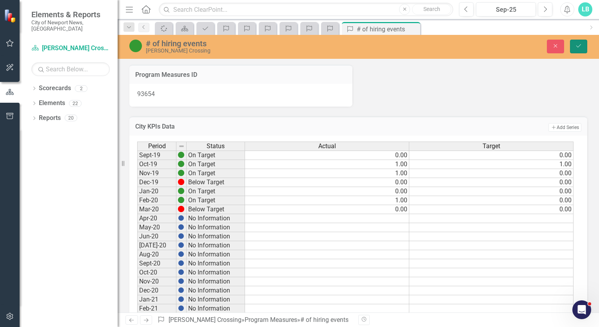
click at [578, 48] on icon "Save" at bounding box center [578, 45] width 7 height 5
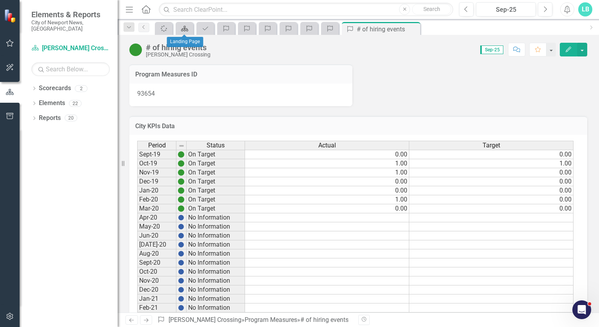
click at [183, 31] on icon "Scorecard" at bounding box center [185, 28] width 8 height 6
